Goal: Task Accomplishment & Management: Manage account settings

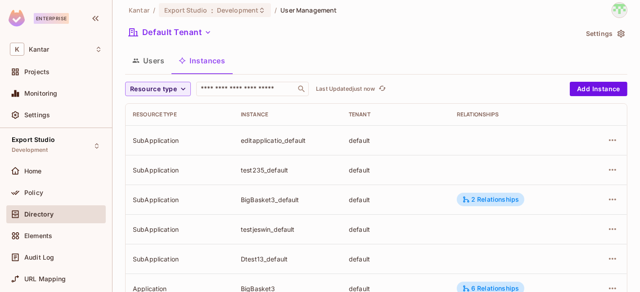
scroll to position [58, 0]
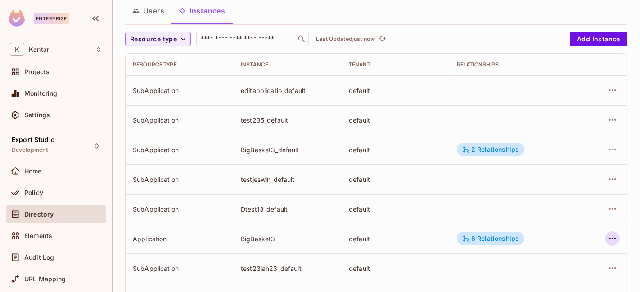
click at [607, 240] on icon "button" at bounding box center [612, 238] width 11 height 11
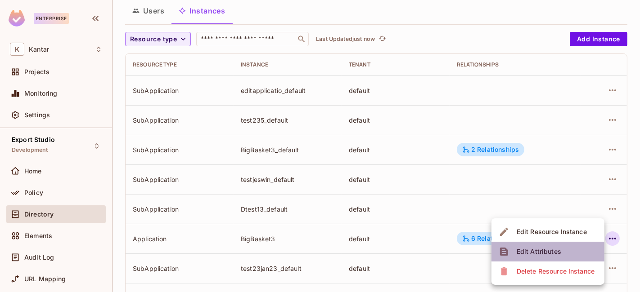
click at [563, 256] on li "Edit Attributes" at bounding box center [547, 252] width 113 height 20
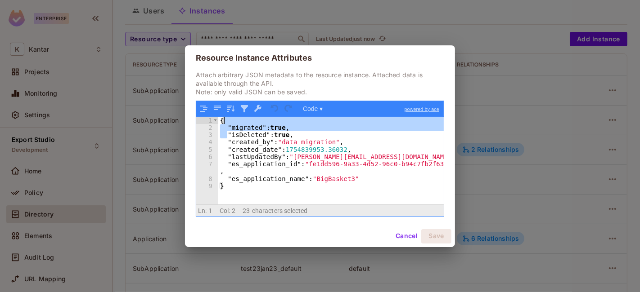
drag, startPoint x: 248, startPoint y: 131, endPoint x: 315, endPoint y: 122, distance: 68.1
click at [315, 122] on div "{ "migrated" : true , "isDeleted" : true , "created_by" : "data migration" , "c…" at bounding box center [331, 168] width 226 height 103
click at [402, 237] on button "Cancel" at bounding box center [406, 236] width 29 height 14
